Goal: Task Accomplishment & Management: Use online tool/utility

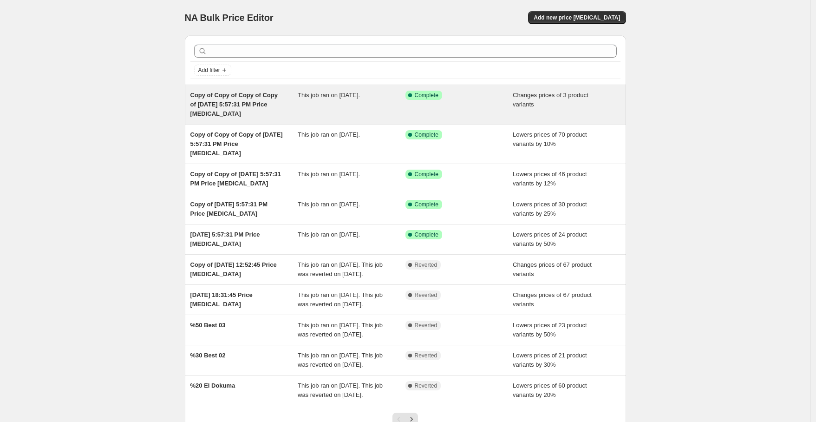
click at [379, 107] on div "This job ran on [DATE]." at bounding box center [352, 105] width 108 height 28
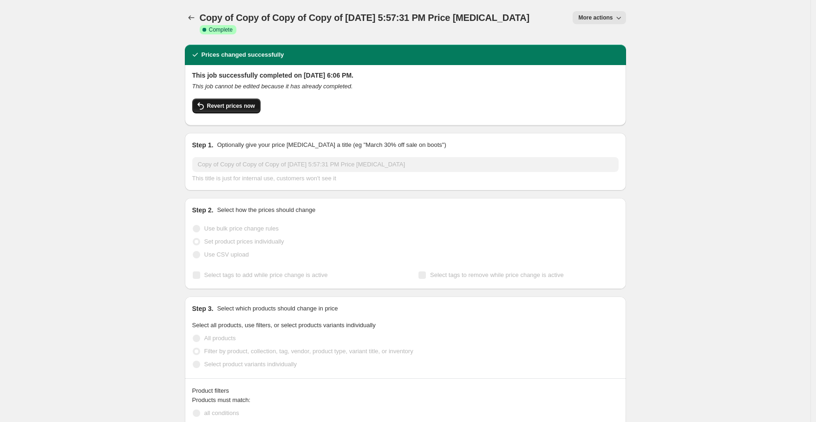
click at [251, 102] on span "Revert prices now" at bounding box center [231, 105] width 48 height 7
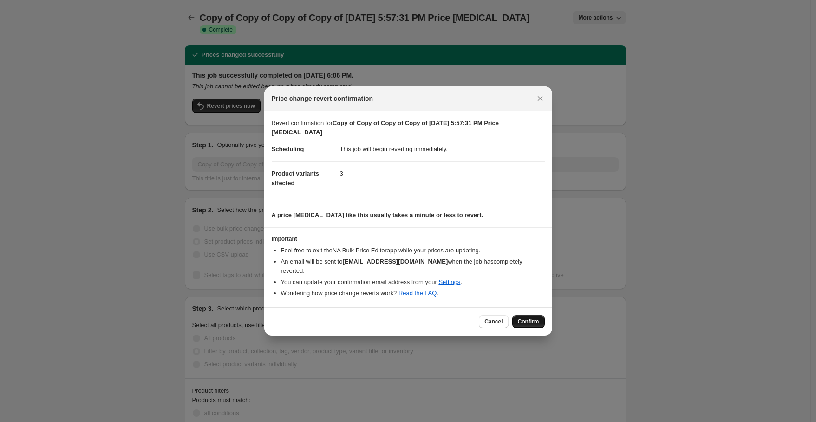
click at [525, 319] on span "Confirm" at bounding box center [528, 321] width 21 height 7
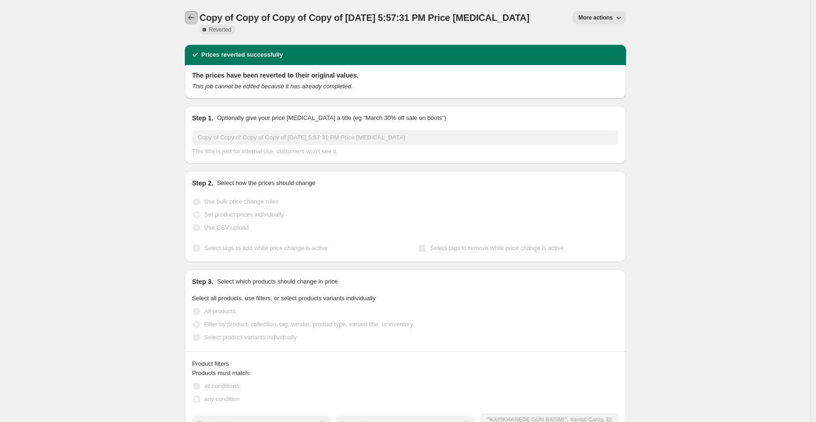
click at [191, 17] on icon "Price change jobs" at bounding box center [191, 17] width 9 height 9
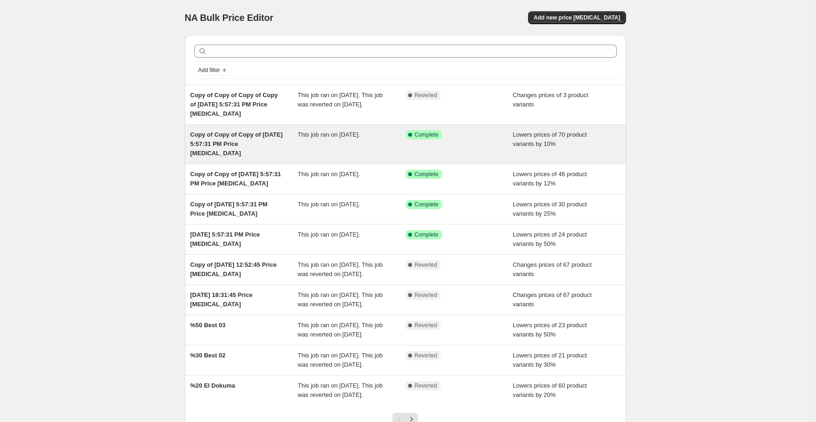
click at [248, 144] on span "Copy of Copy of Copy of [DATE] 5:57:31 PM Price [MEDICAL_DATA]" at bounding box center [236, 144] width 92 height 26
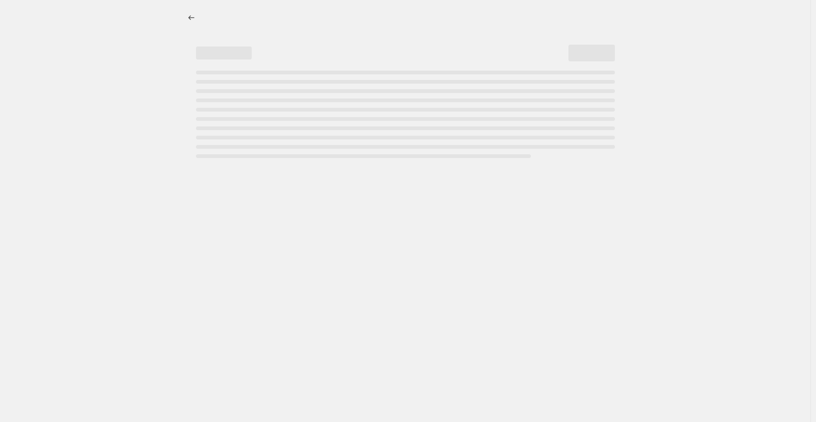
select select "percentage"
select select "collection"
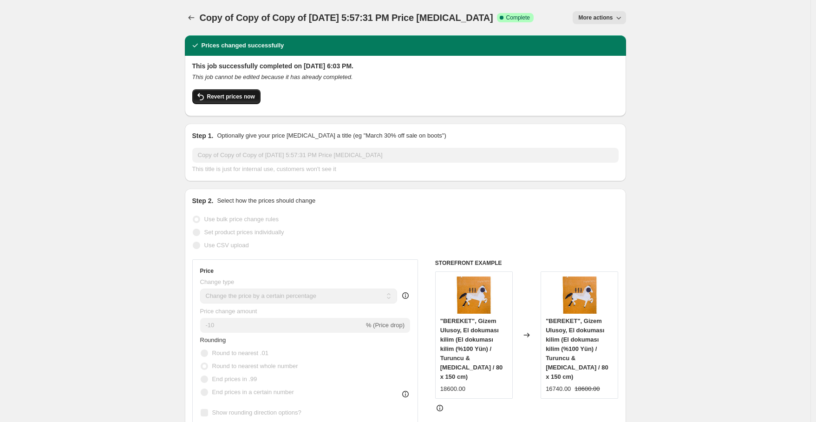
click at [241, 100] on button "Revert prices now" at bounding box center [226, 96] width 68 height 15
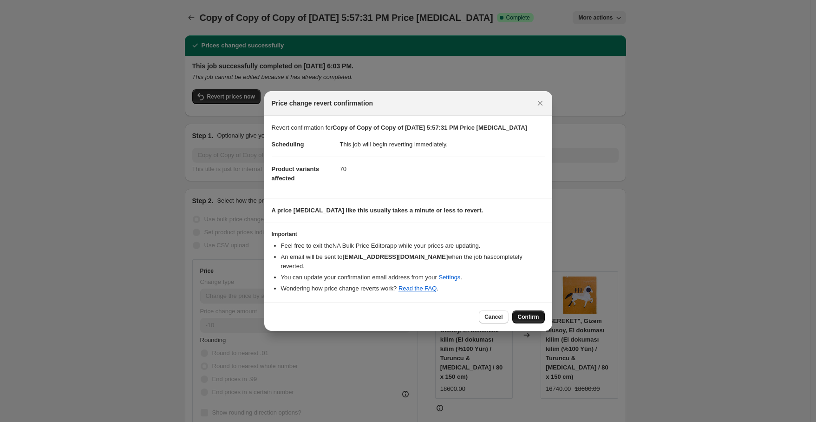
click at [526, 314] on span "Confirm" at bounding box center [528, 316] width 21 height 7
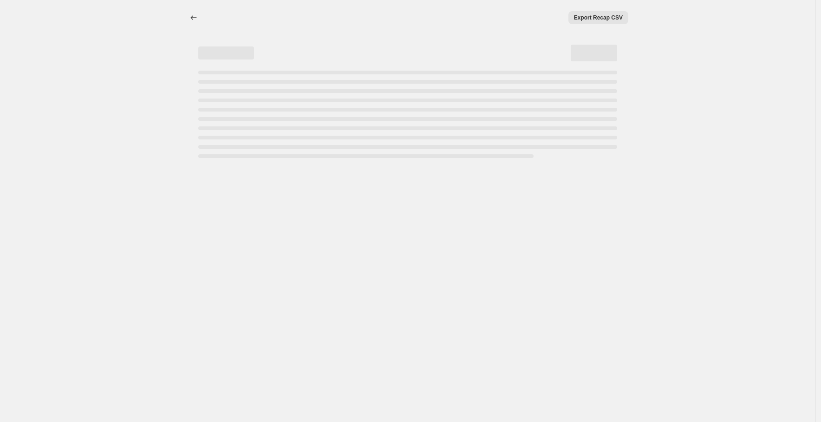
select select "percentage"
select select "collection"
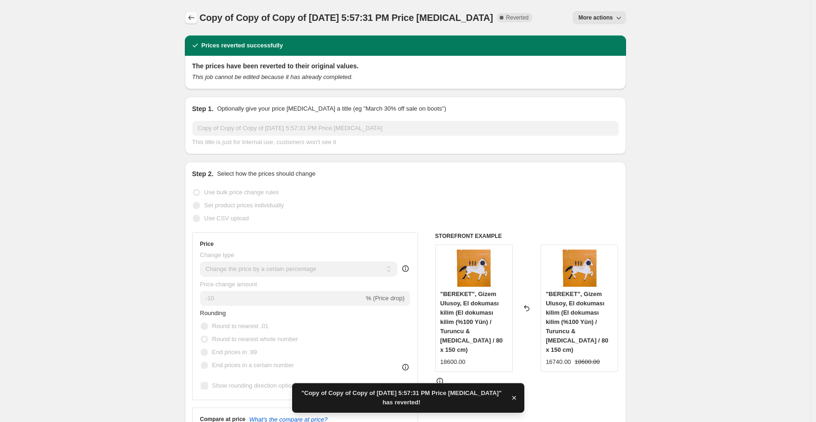
click at [192, 20] on icon "Price change jobs" at bounding box center [191, 17] width 9 height 9
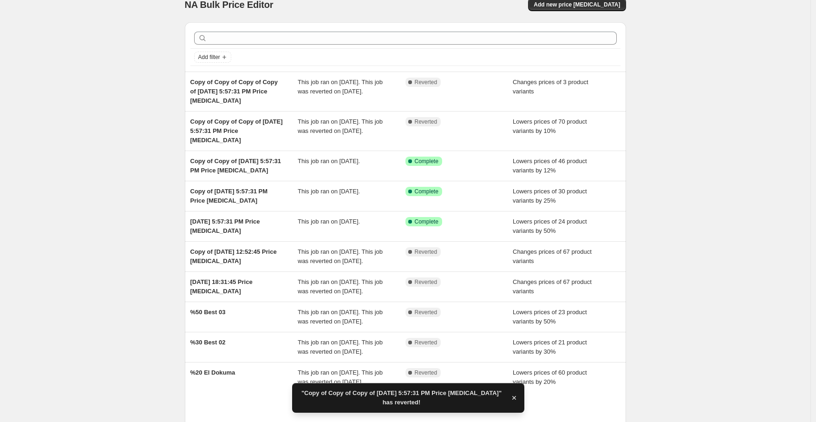
scroll to position [22, 0]
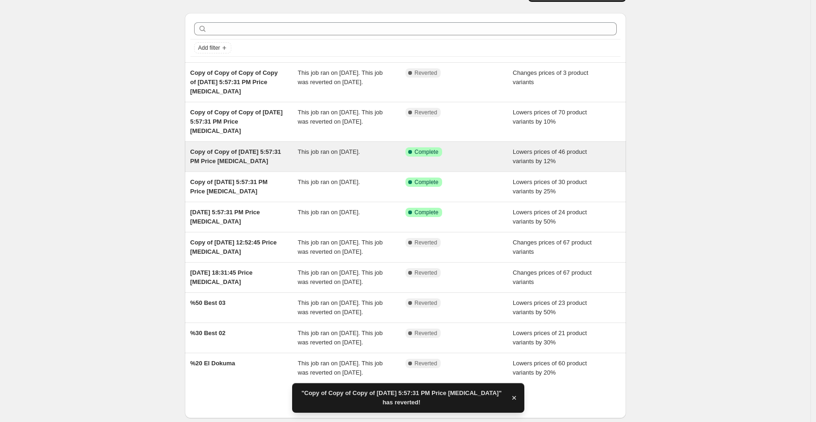
click at [235, 160] on span "Copy of Copy of [DATE] 5:57:31 PM Price [MEDICAL_DATA]" at bounding box center [235, 156] width 91 height 16
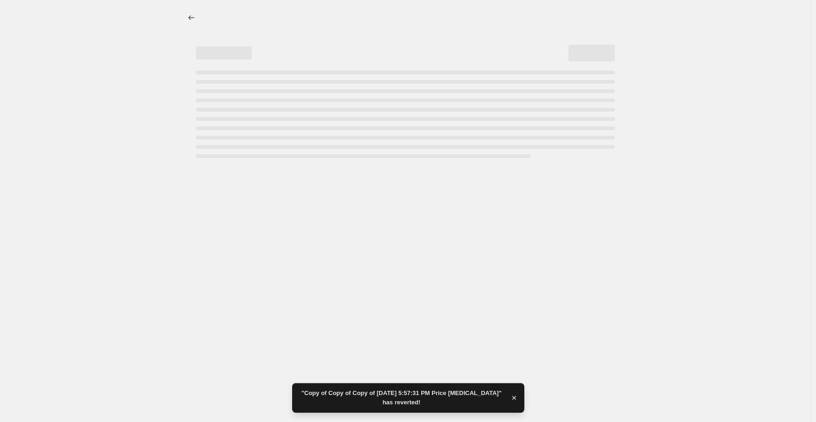
select select "percentage"
select select "collection"
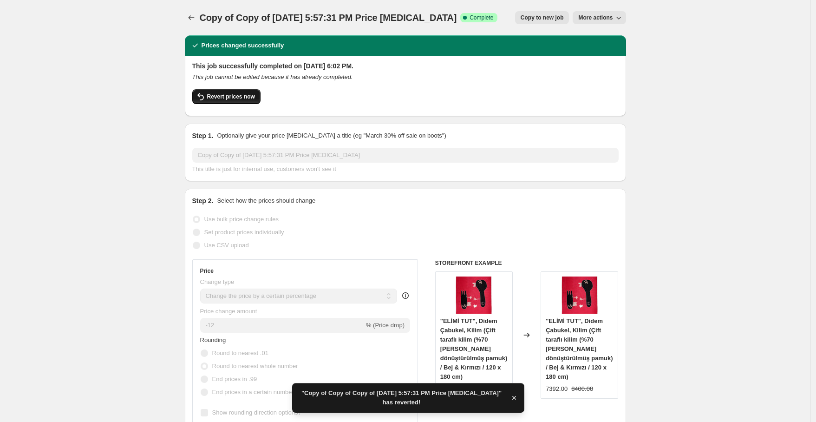
click at [229, 98] on span "Revert prices now" at bounding box center [231, 96] width 48 height 7
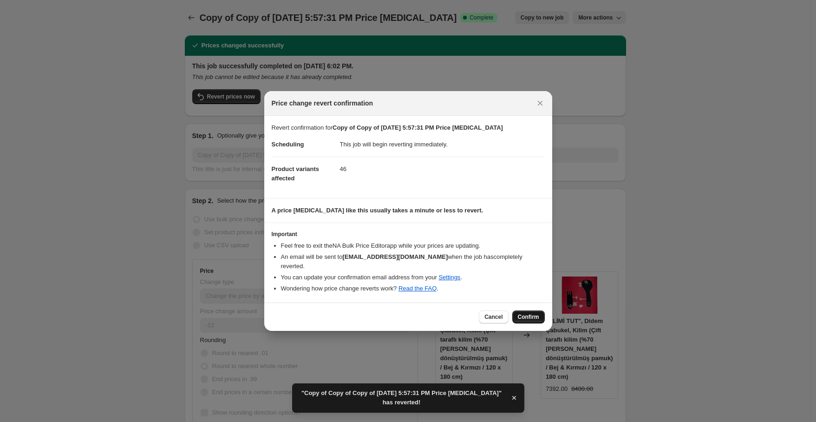
click at [522, 313] on span "Confirm" at bounding box center [528, 316] width 21 height 7
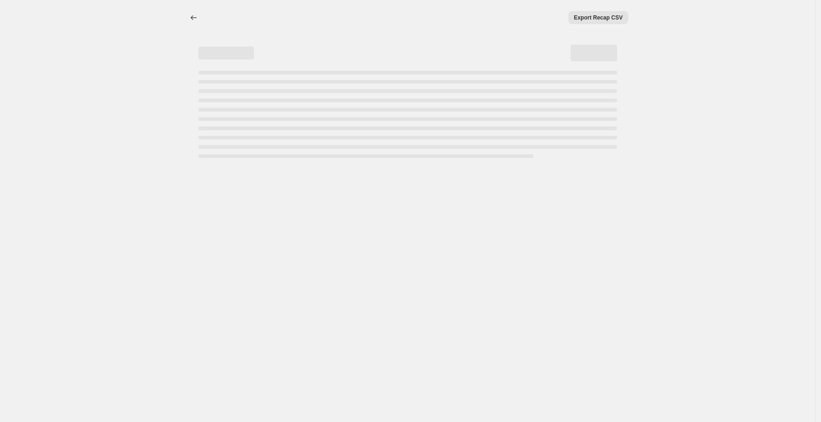
select select "percentage"
select select "collection"
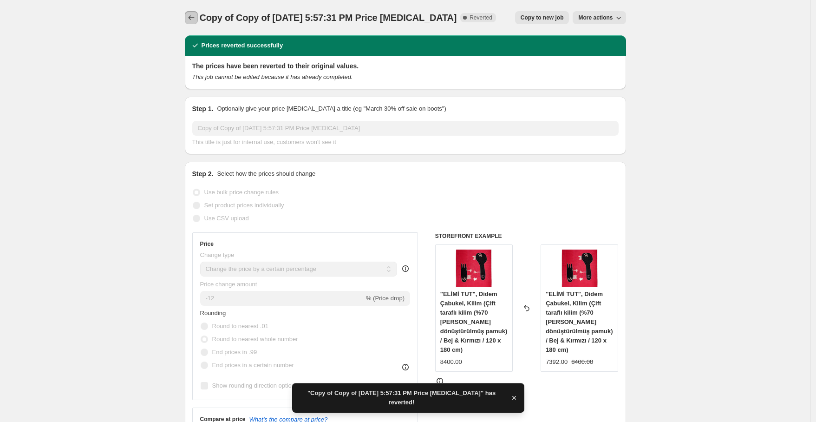
click at [193, 17] on icon "Price change jobs" at bounding box center [191, 17] width 9 height 9
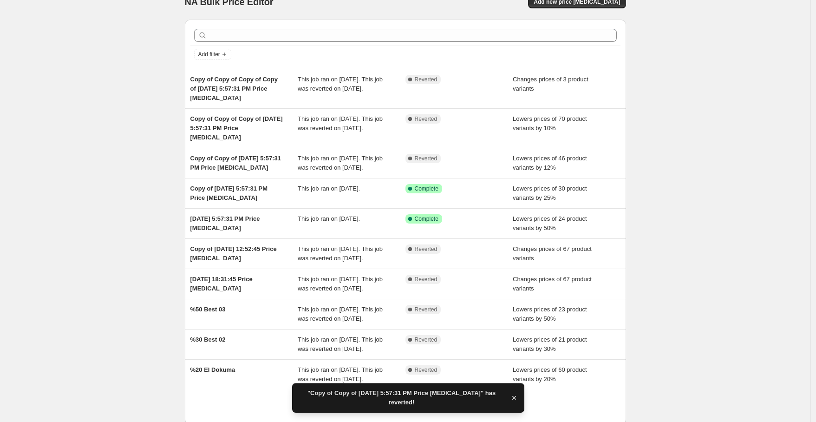
scroll to position [24, 0]
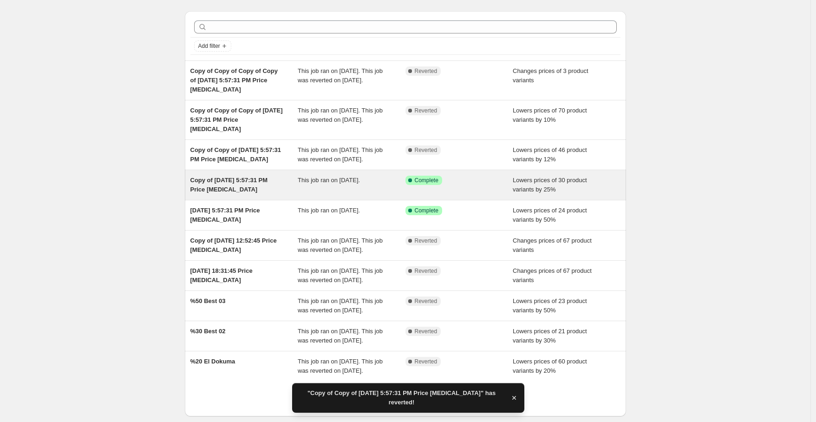
click at [232, 194] on div "Copy of [DATE] 5:57:31 PM Price [MEDICAL_DATA]" at bounding box center [244, 184] width 108 height 19
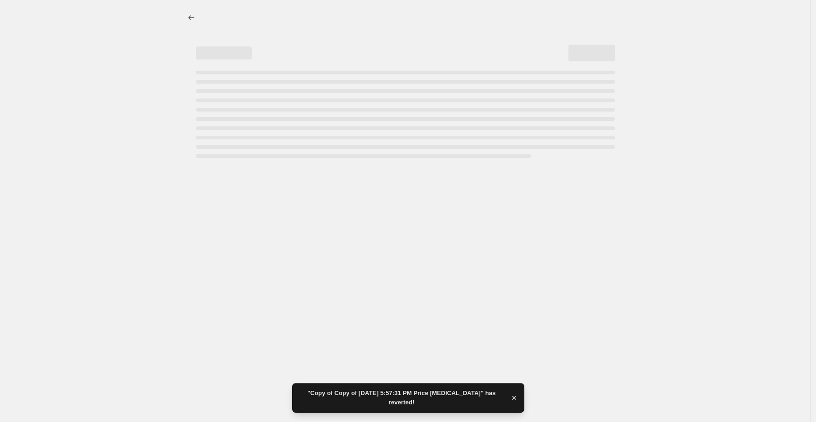
select select "percentage"
select select "collection"
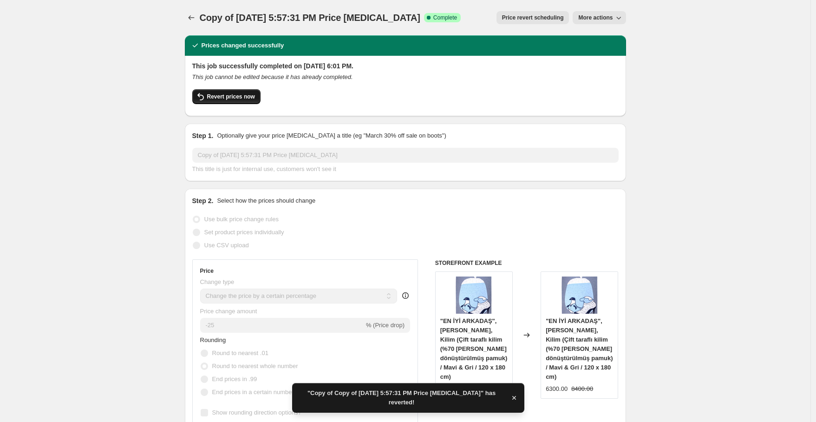
click at [240, 100] on span "Revert prices now" at bounding box center [231, 96] width 48 height 7
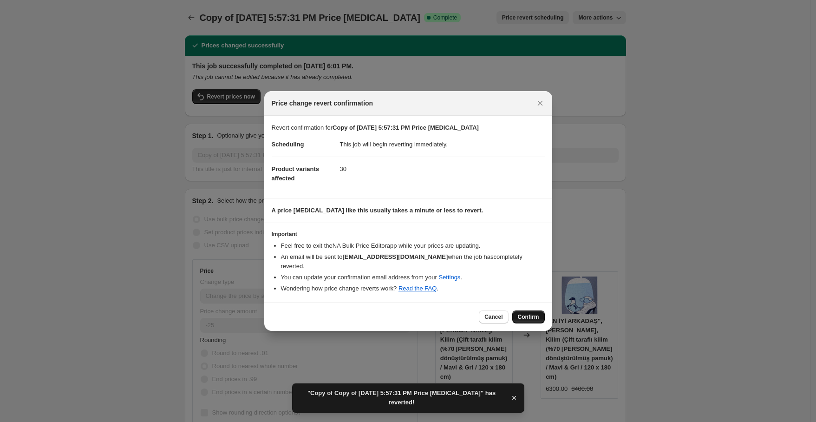
click at [531, 313] on span "Confirm" at bounding box center [528, 316] width 21 height 7
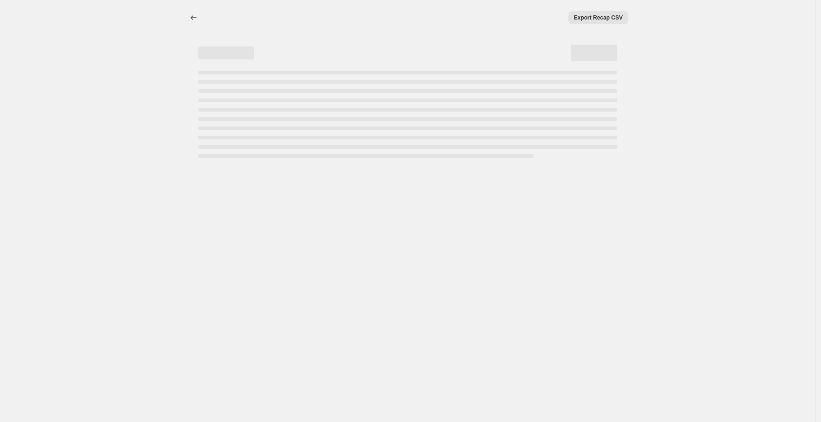
select select "percentage"
select select "collection"
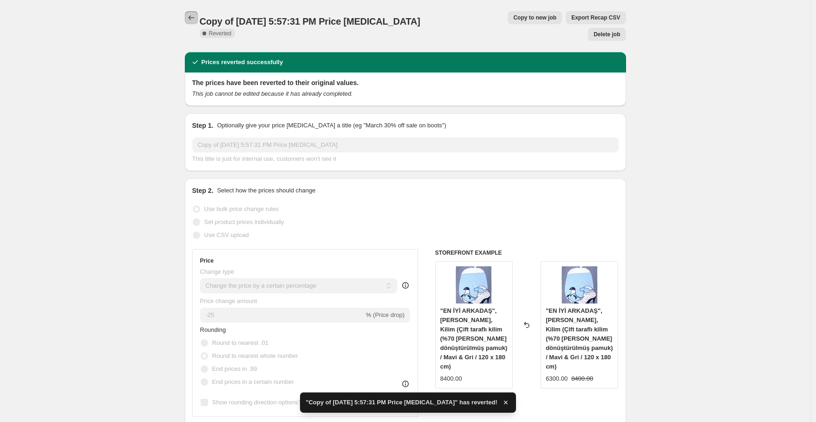
click at [192, 20] on icon "Price change jobs" at bounding box center [191, 17] width 9 height 9
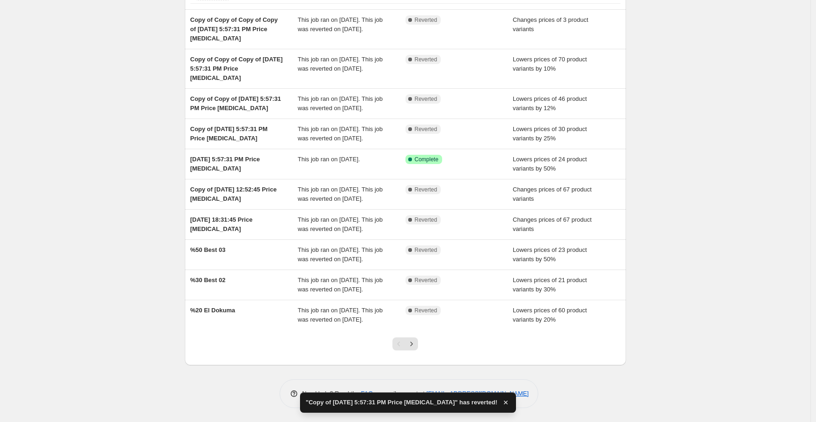
scroll to position [113, 0]
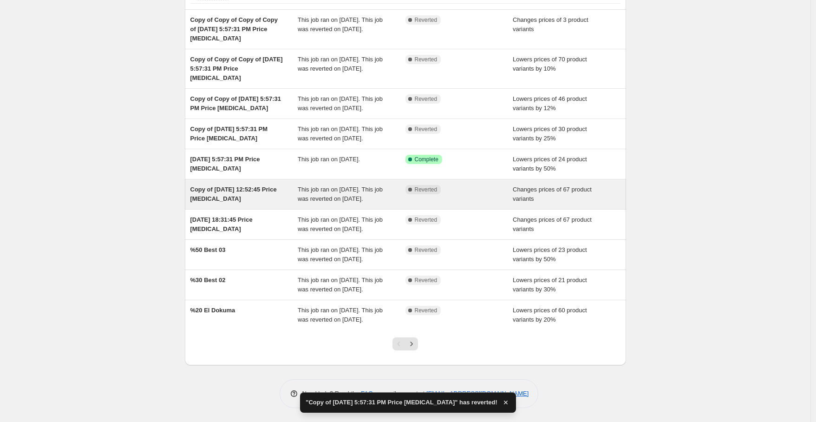
click at [254, 185] on div "Copy of [DATE] 12:52:45 Price [MEDICAL_DATA]" at bounding box center [244, 194] width 108 height 19
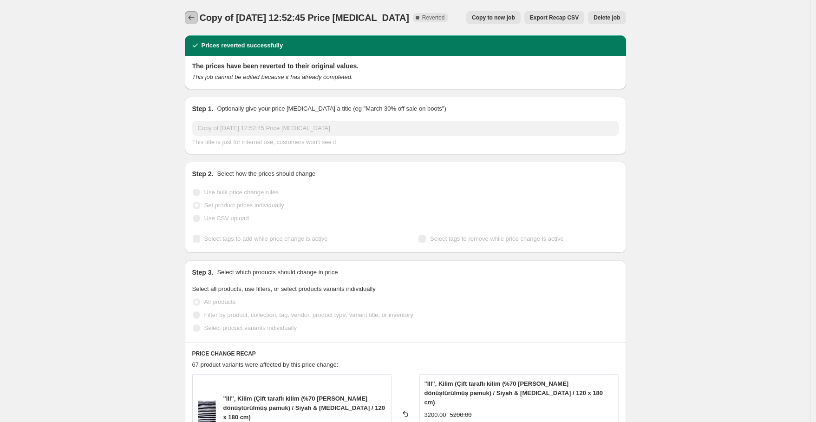
click at [193, 21] on icon "Price change jobs" at bounding box center [191, 17] width 9 height 9
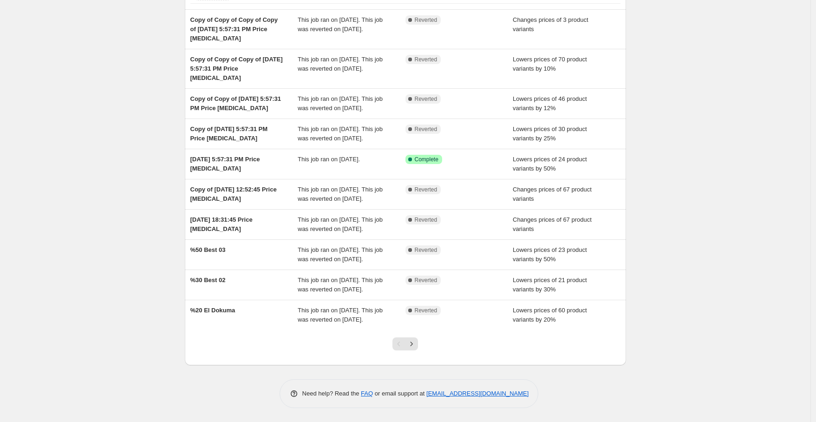
scroll to position [105, 0]
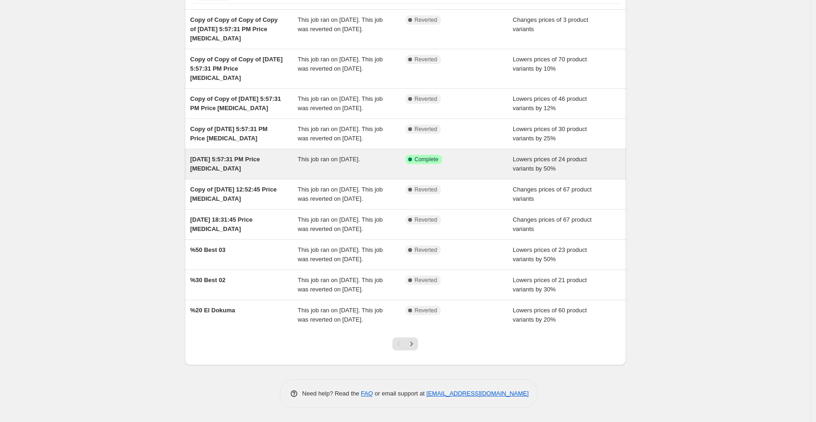
click at [291, 158] on div "[DATE] 5:57:31 PM Price [MEDICAL_DATA]" at bounding box center [244, 164] width 108 height 19
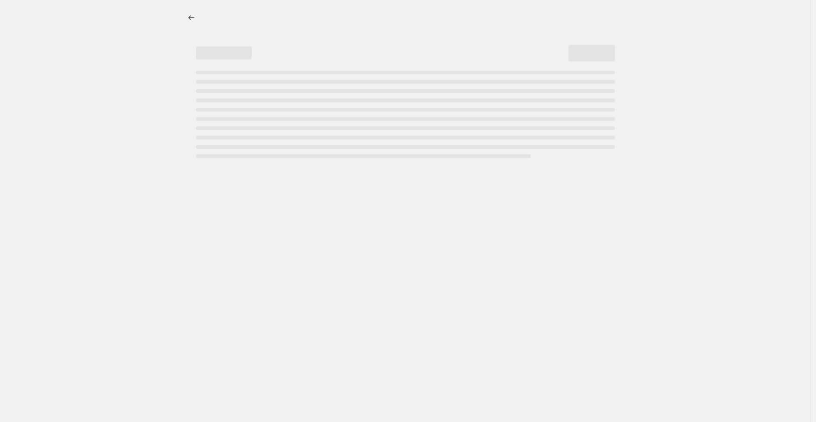
select select "percentage"
select select "collection"
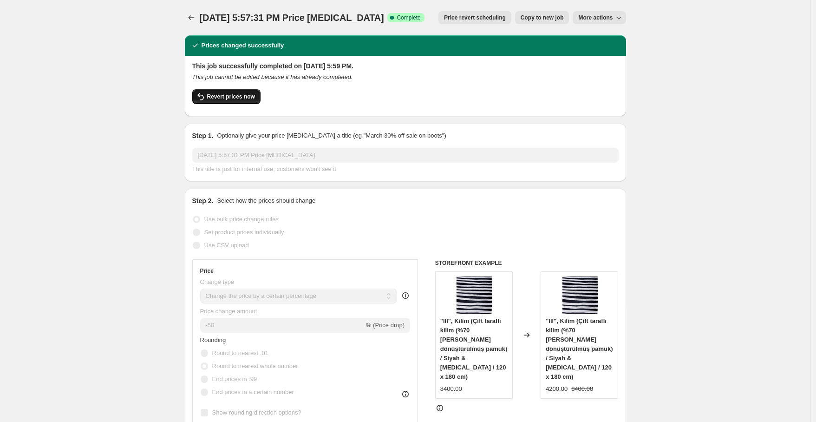
click at [241, 100] on button "Revert prices now" at bounding box center [226, 96] width 68 height 15
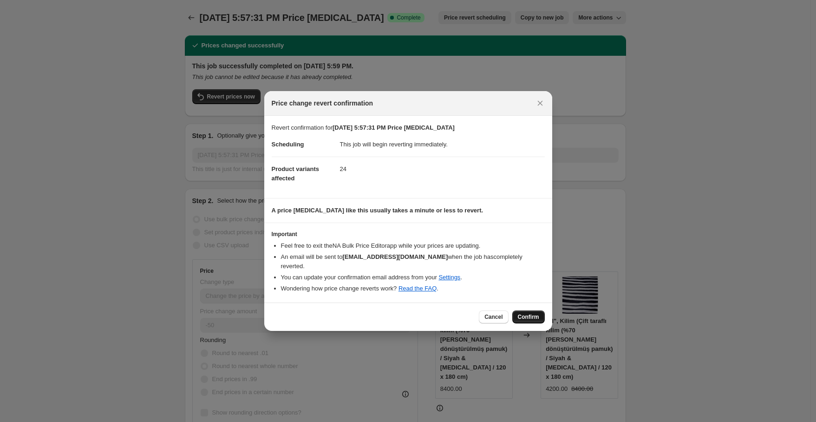
click at [524, 313] on span "Confirm" at bounding box center [528, 316] width 21 height 7
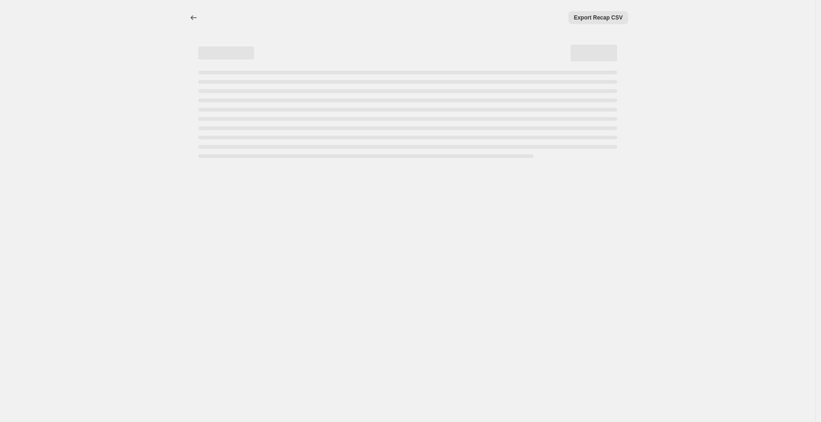
select select "percentage"
select select "collection"
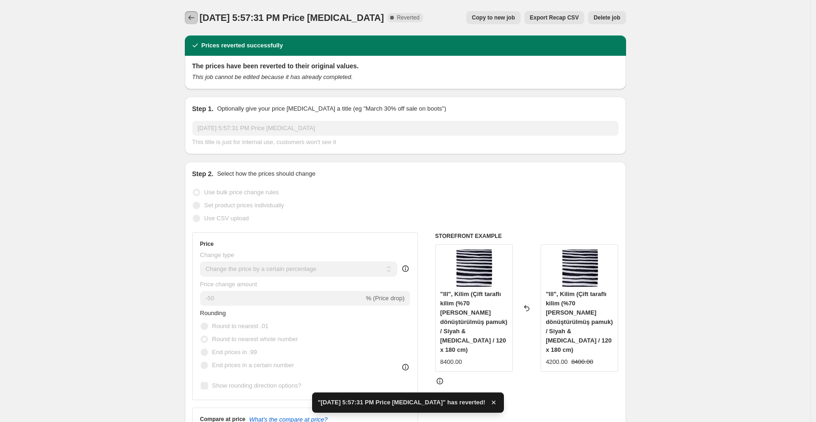
click at [190, 17] on icon "Price change jobs" at bounding box center [191, 17] width 9 height 9
